Goal: Book appointment/travel/reservation

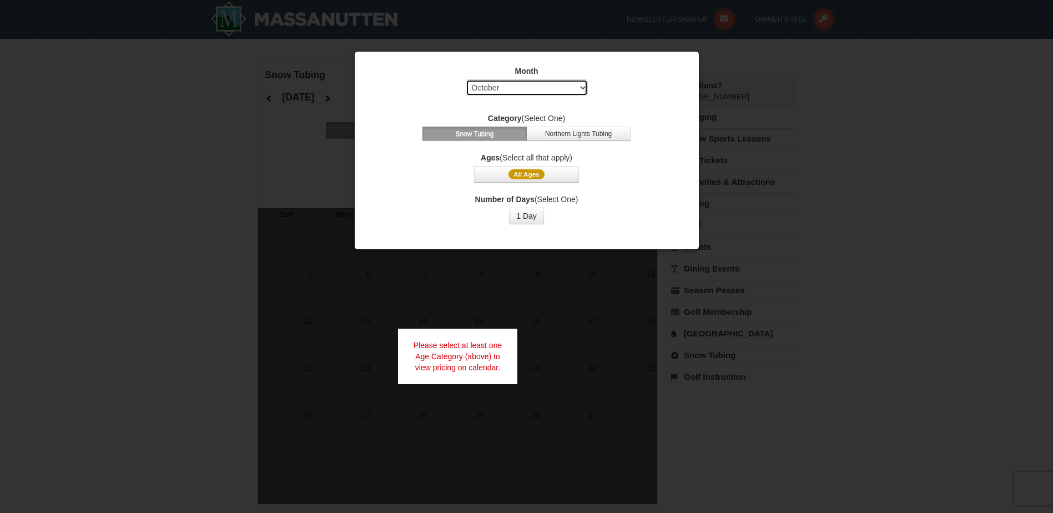
click at [585, 87] on select "Select October November December January February March April May June July Aug…" at bounding box center [527, 87] width 122 height 17
select select "12"
click at [466, 79] on select "Select October November December January February March April May June July Aug…" at bounding box center [527, 87] width 122 height 17
click at [534, 215] on button "1 Day" at bounding box center [526, 216] width 35 height 17
click at [535, 172] on span "All Ages" at bounding box center [527, 174] width 36 height 10
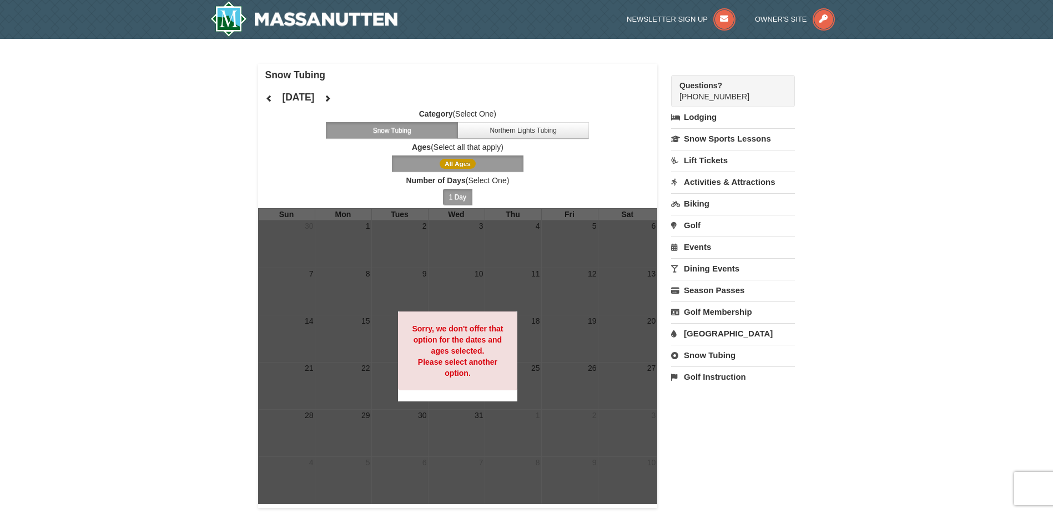
click at [703, 358] on link "Snow Tubing" at bounding box center [733, 355] width 124 height 21
click at [781, 392] on select "October November December January February March April May June July August Sep…" at bounding box center [729, 392] width 116 height 17
select select "12"
click at [671, 384] on select "October November December January February March April May June July August Sep…" at bounding box center [729, 392] width 116 height 17
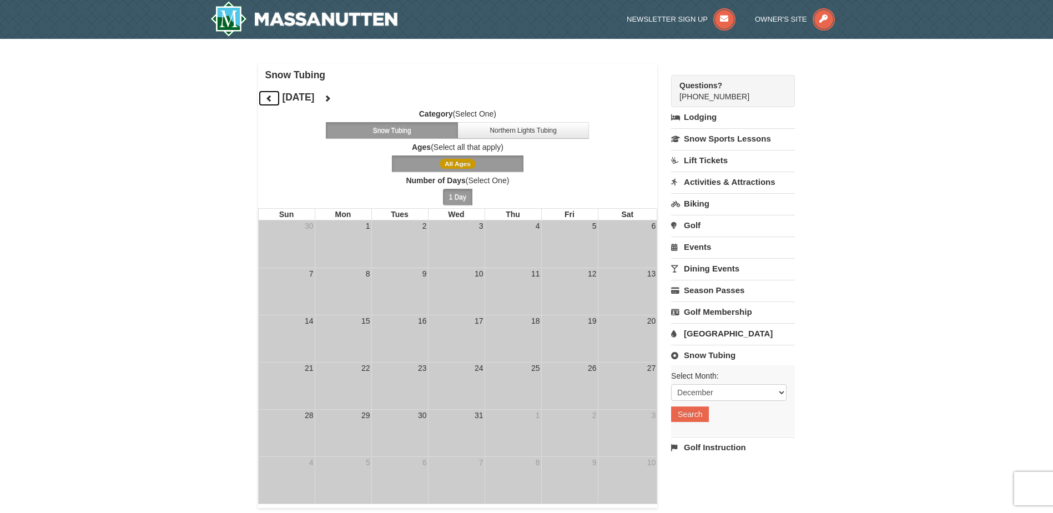
click at [271, 100] on icon at bounding box center [269, 98] width 8 height 8
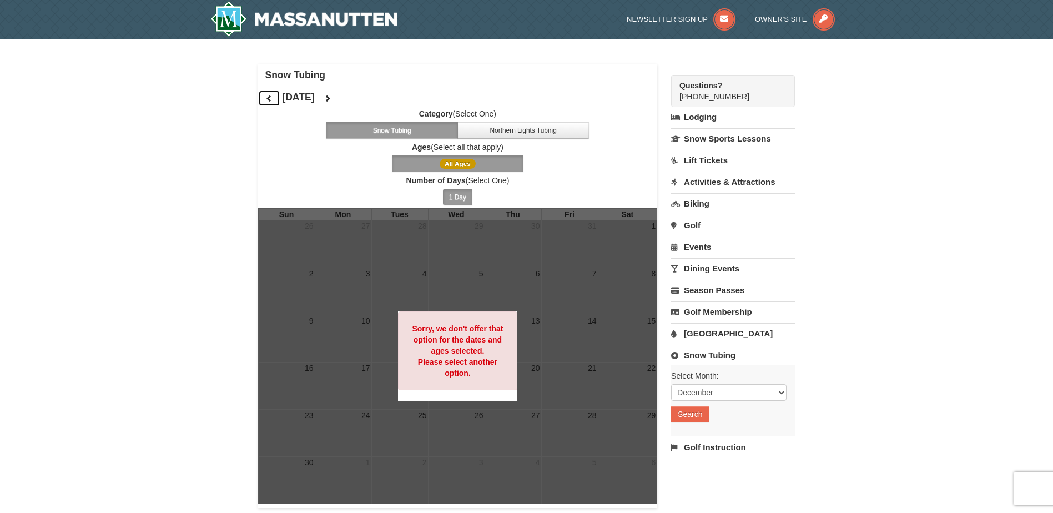
click at [273, 102] on icon at bounding box center [269, 98] width 8 height 8
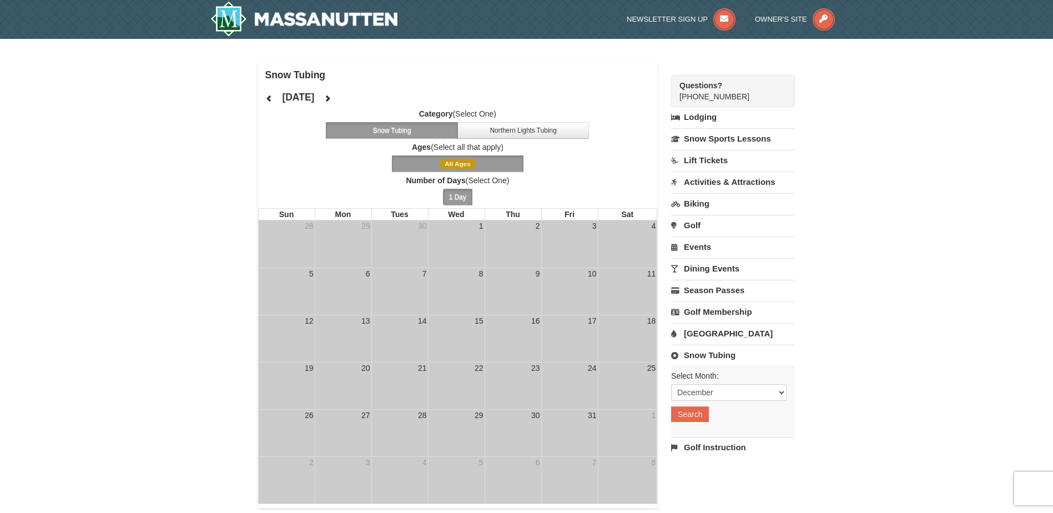
click at [716, 162] on link "Lift Tickets" at bounding box center [733, 160] width 124 height 21
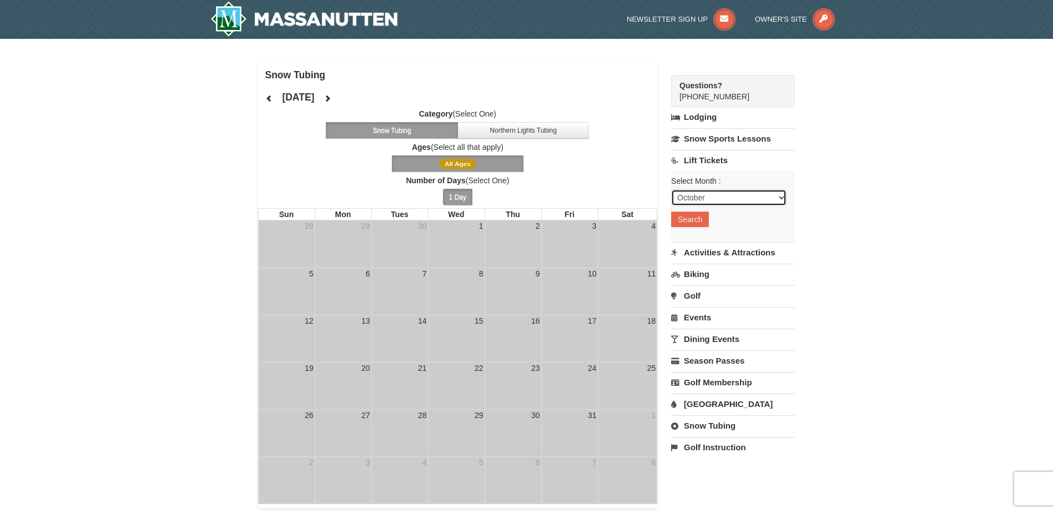
click at [777, 194] on select "October November December January February March April May June July August Sep…" at bounding box center [729, 197] width 116 height 17
select select "12"
click at [671, 189] on select "October November December January February March April May June July August Sep…" at bounding box center [729, 197] width 116 height 17
click at [695, 221] on button "Search" at bounding box center [690, 220] width 38 height 16
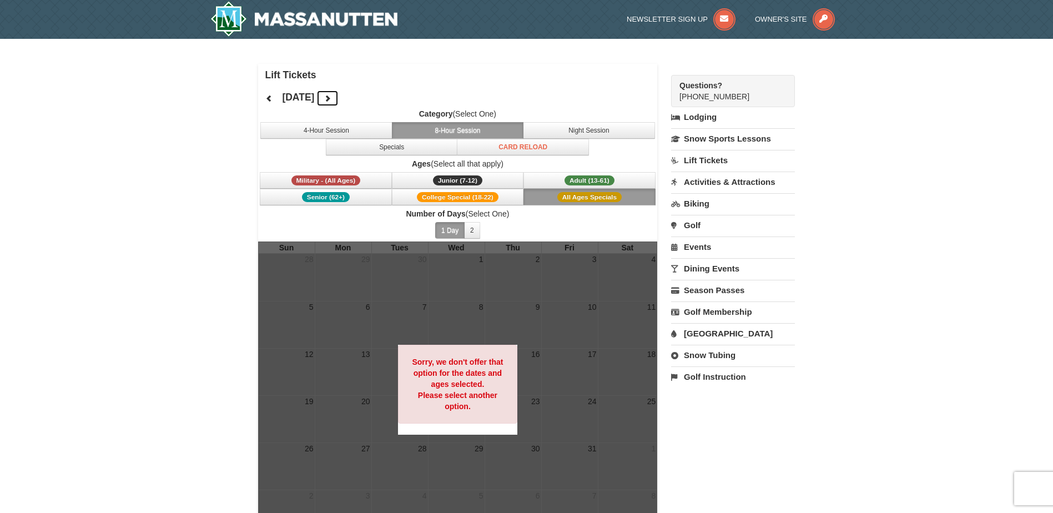
click at [332, 99] on icon at bounding box center [328, 98] width 8 height 8
click at [332, 102] on icon at bounding box center [328, 98] width 8 height 8
click at [354, 180] on span "Military - (All Ages)" at bounding box center [326, 180] width 69 height 10
click at [705, 162] on link "Lift Tickets" at bounding box center [733, 160] width 124 height 21
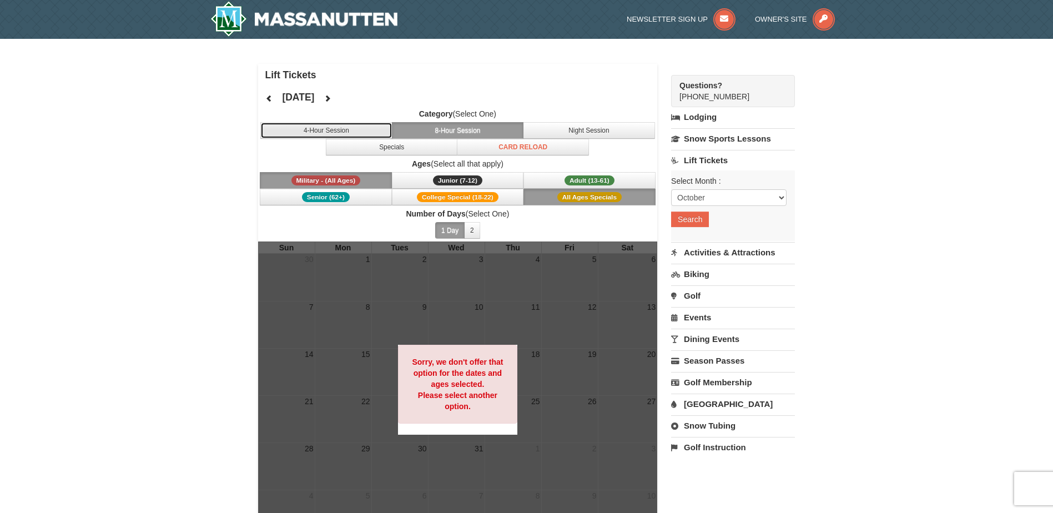
click at [343, 129] on button "4-Hour Session" at bounding box center [326, 130] width 132 height 17
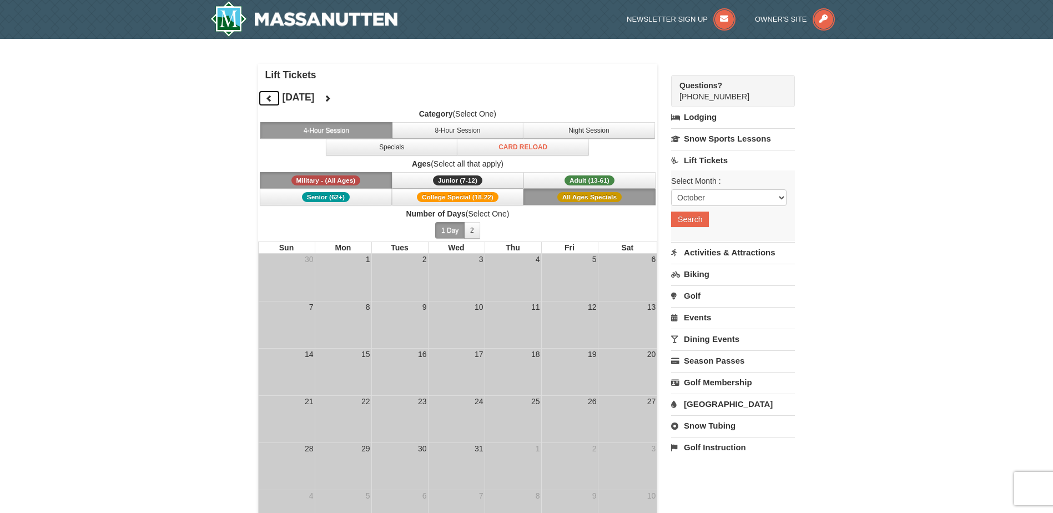
click at [268, 97] on icon at bounding box center [269, 98] width 8 height 8
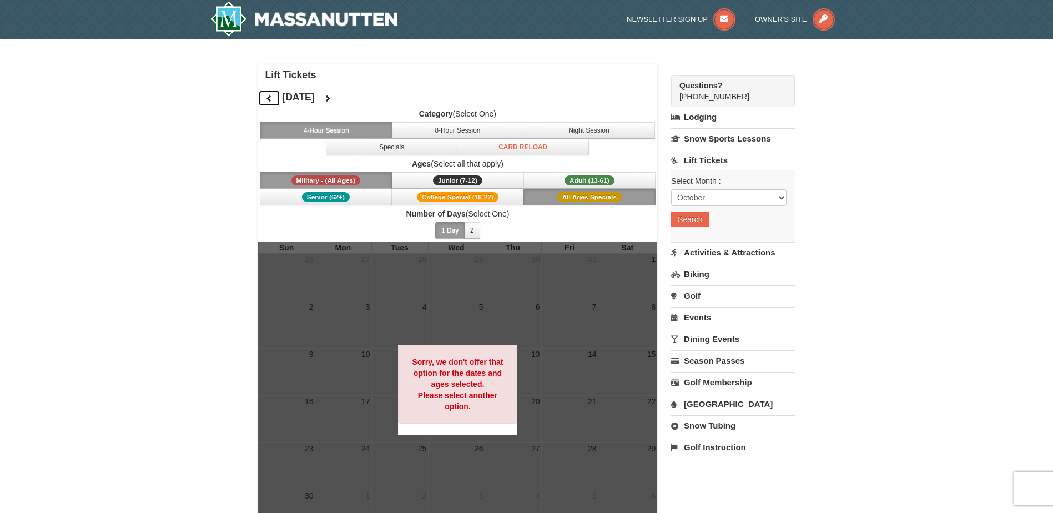
click at [268, 97] on icon at bounding box center [269, 98] width 8 height 8
click at [611, 193] on span "All Ages Specials" at bounding box center [590, 197] width 64 height 10
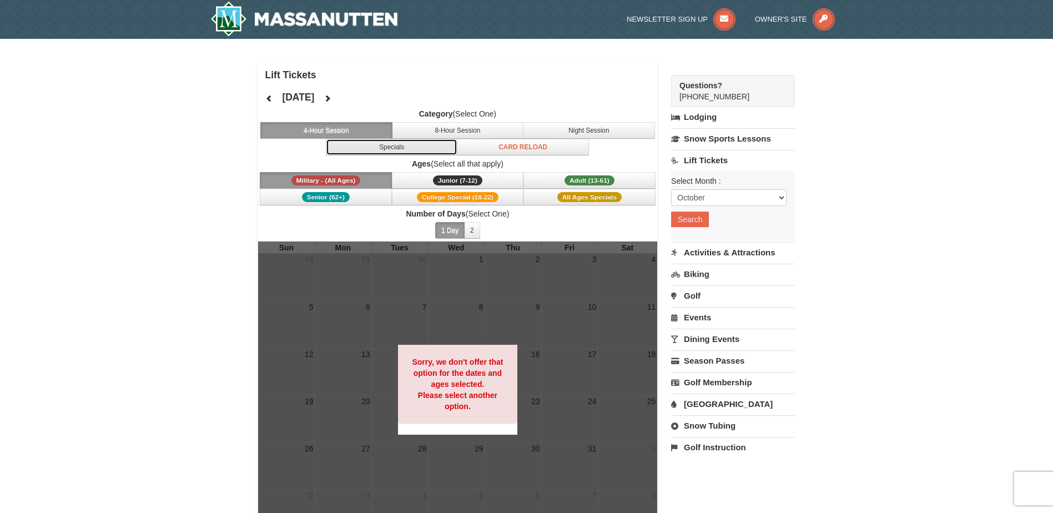
click at [421, 147] on button "Specials" at bounding box center [392, 147] width 132 height 17
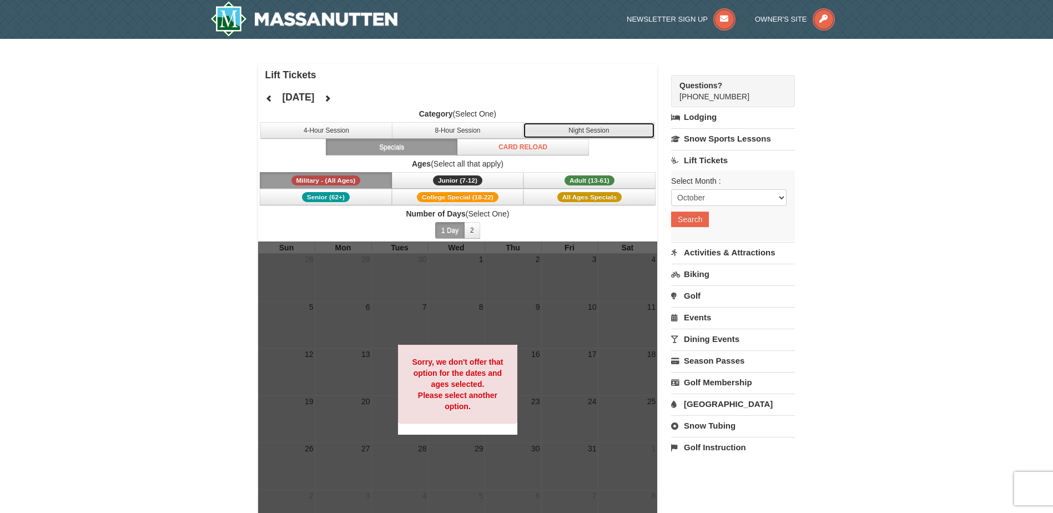
click at [587, 126] on button "Night Session" at bounding box center [589, 130] width 132 height 17
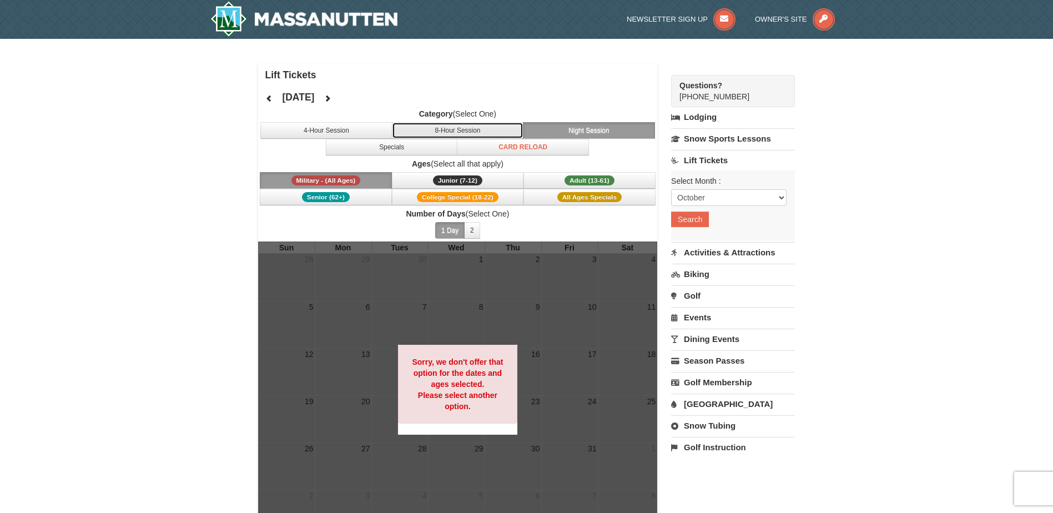
click at [474, 129] on button "8-Hour Session" at bounding box center [458, 130] width 132 height 17
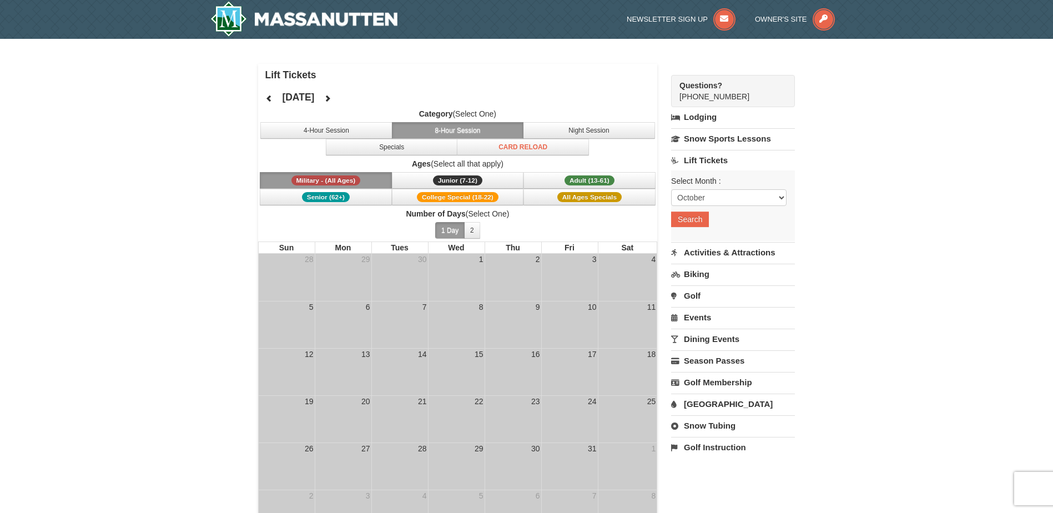
click at [727, 427] on link "Snow Tubing" at bounding box center [733, 425] width 124 height 21
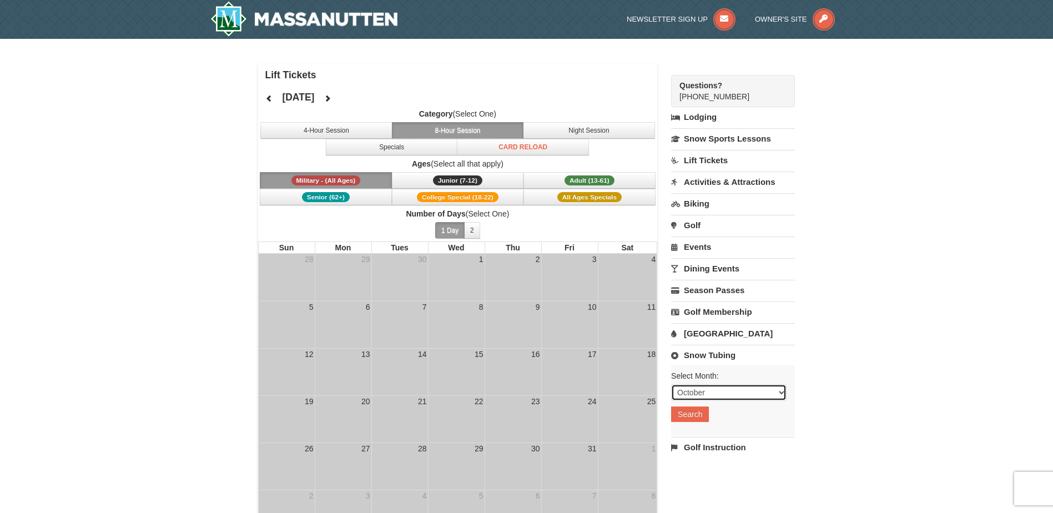
click at [781, 395] on select "October November December January February March April May June July August Sep…" at bounding box center [729, 392] width 116 height 17
click at [671, 384] on select "October November December January February March April May June July August Sep…" at bounding box center [729, 392] width 116 height 17
click at [781, 391] on select "October November December January February March April May June July August Sep…" at bounding box center [729, 392] width 116 height 17
select select "12"
click at [671, 384] on select "October November December January February March April May June July August Sep…" at bounding box center [729, 392] width 116 height 17
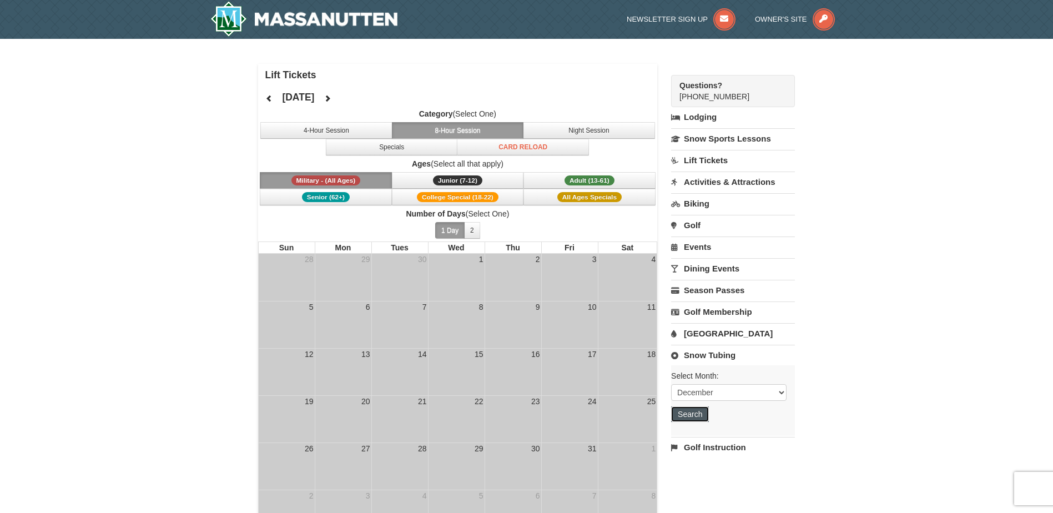
click at [698, 413] on button "Search" at bounding box center [690, 415] width 38 height 16
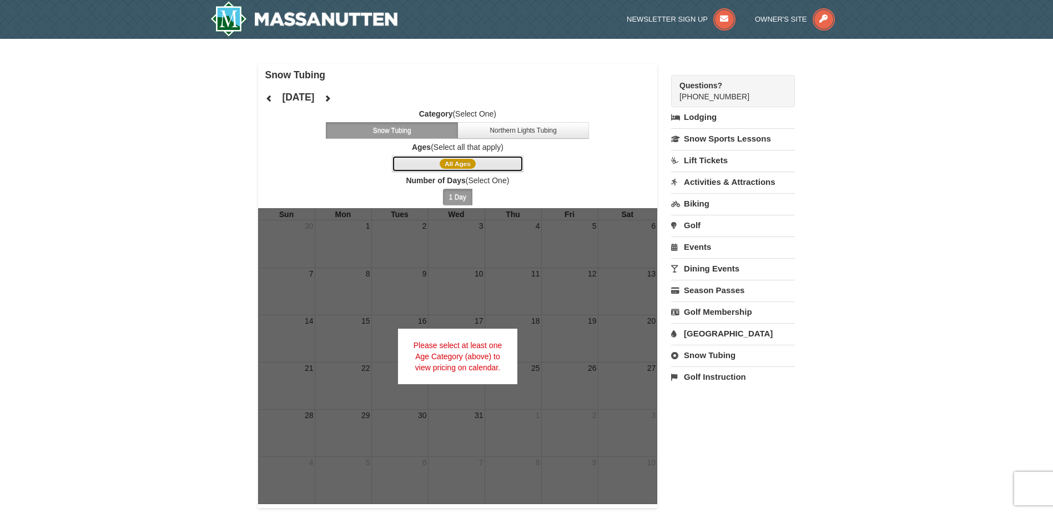
click at [478, 163] on button "All Ages" at bounding box center [458, 163] width 132 height 17
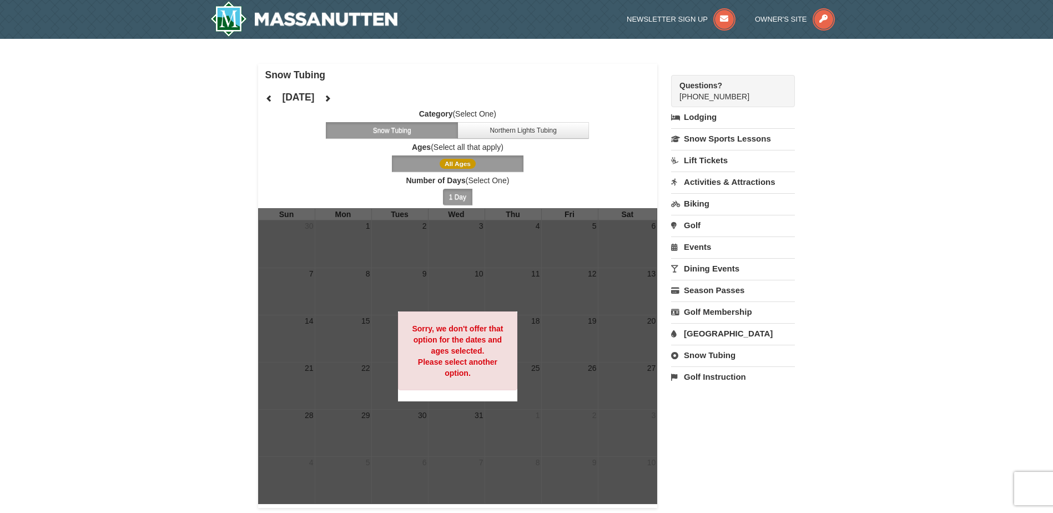
click at [468, 149] on label "Ages (Select all that apply)" at bounding box center [458, 147] width 400 height 11
click at [723, 180] on link "Activities & Attractions" at bounding box center [733, 182] width 124 height 21
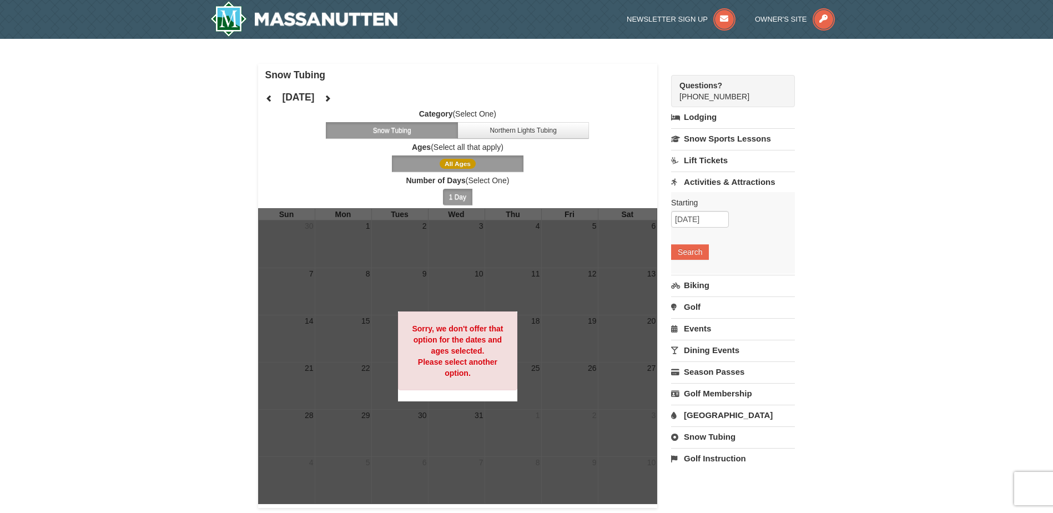
click at [720, 159] on link "Lift Tickets" at bounding box center [733, 160] width 124 height 21
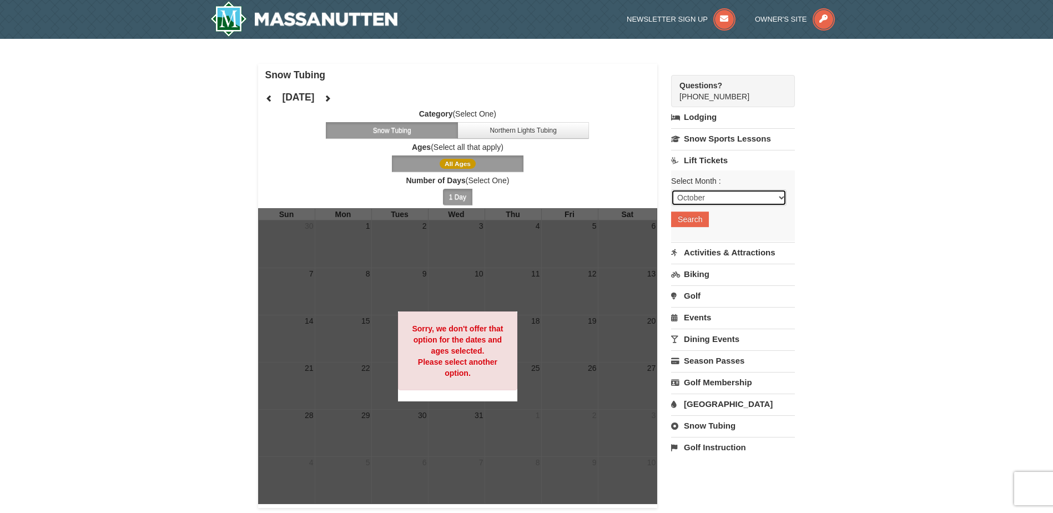
click at [783, 197] on select "October November December January February March April May June July August Sep…" at bounding box center [729, 197] width 116 height 17
select select "12"
click at [671, 189] on select "October November December January February March April May June July August Sep…" at bounding box center [729, 197] width 116 height 17
click at [695, 220] on button "Search" at bounding box center [690, 220] width 38 height 16
